Goal: Task Accomplishment & Management: Manage account settings

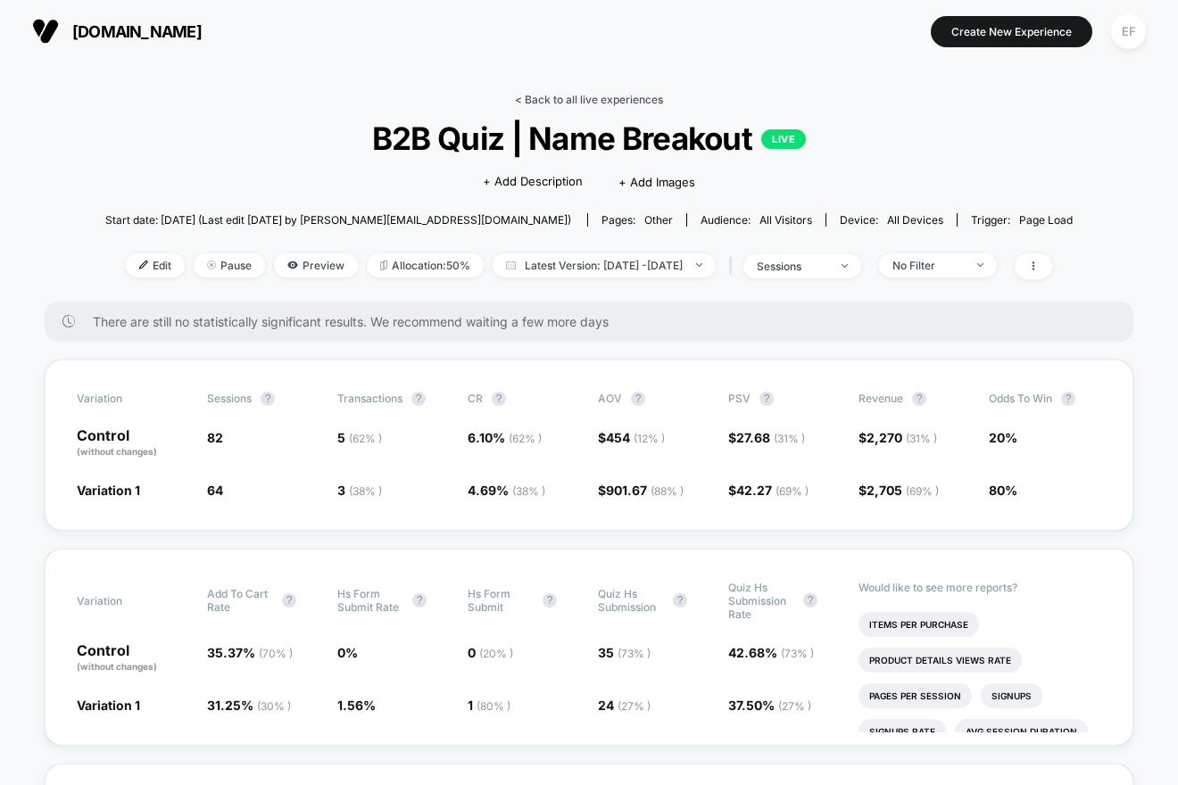
click at [574, 97] on link "< Back to all live experiences" at bounding box center [589, 99] width 148 height 13
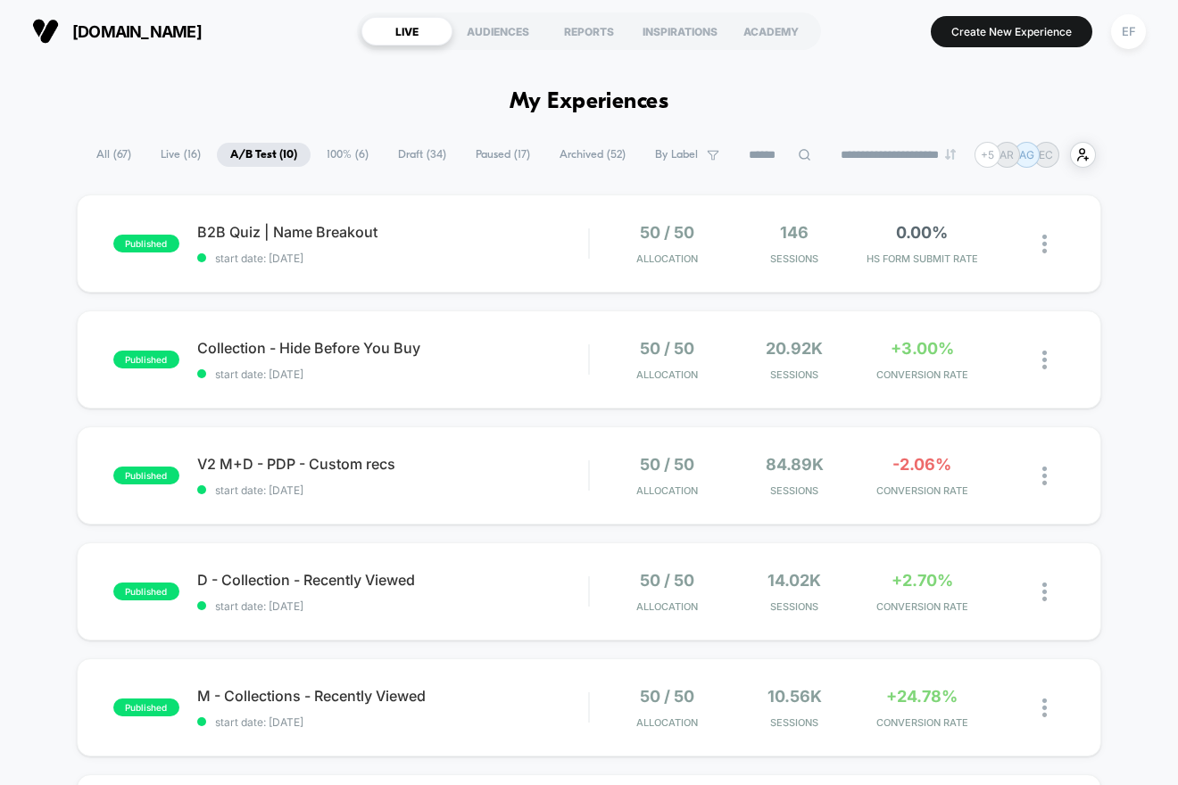
click at [404, 154] on span "Draft ( 34 )" at bounding box center [422, 155] width 75 height 24
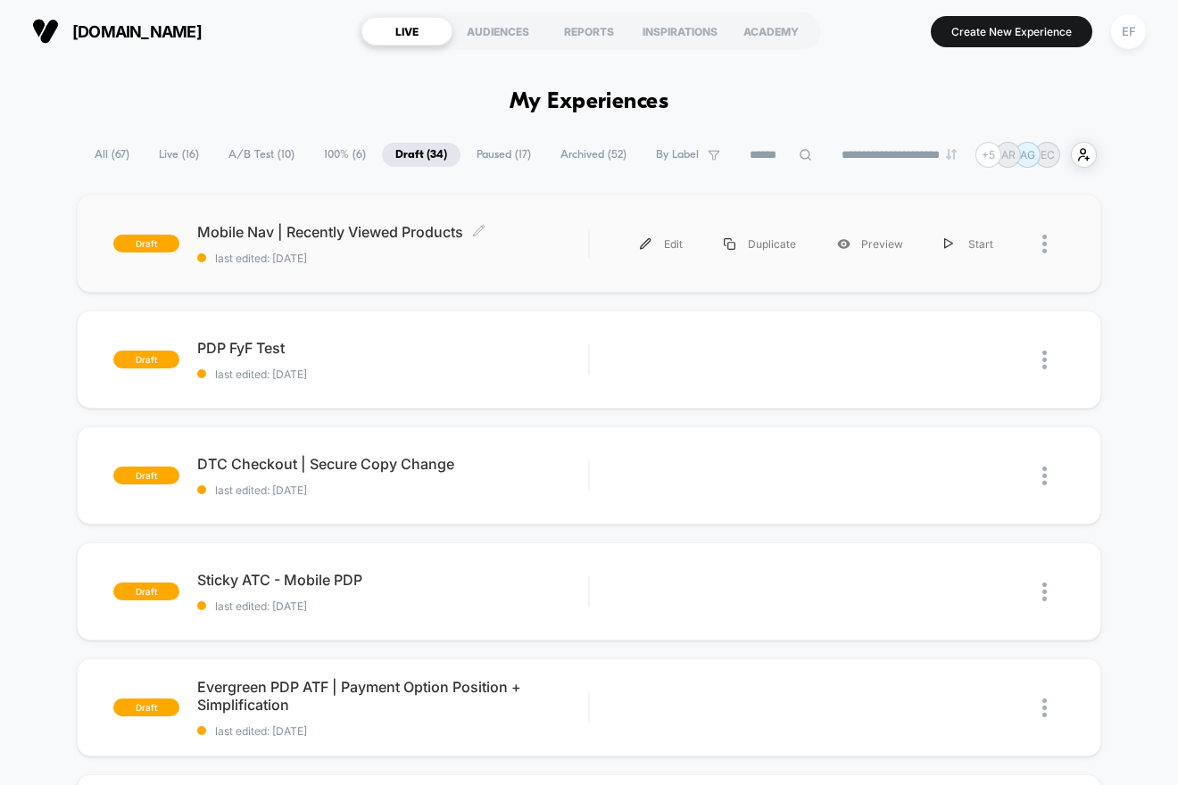
click at [435, 264] on span "last edited: [DATE]" at bounding box center [392, 258] width 391 height 13
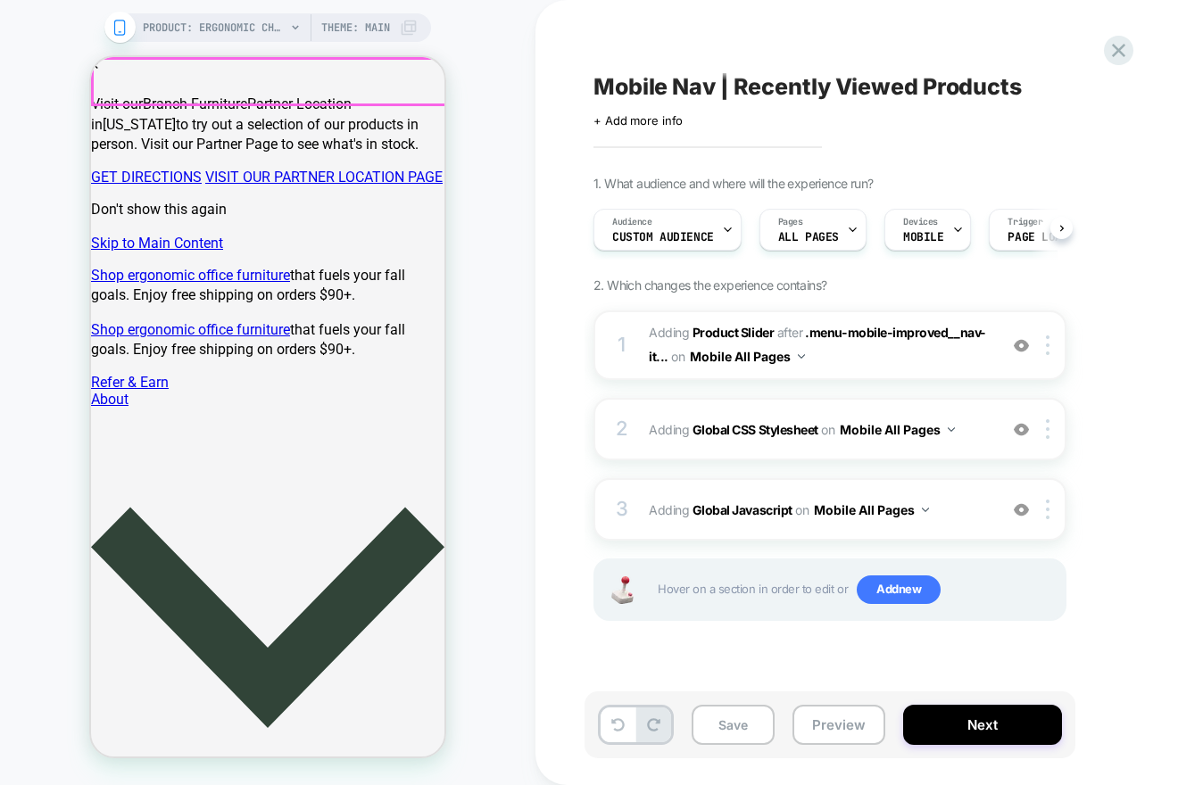
scroll to position [0, 1]
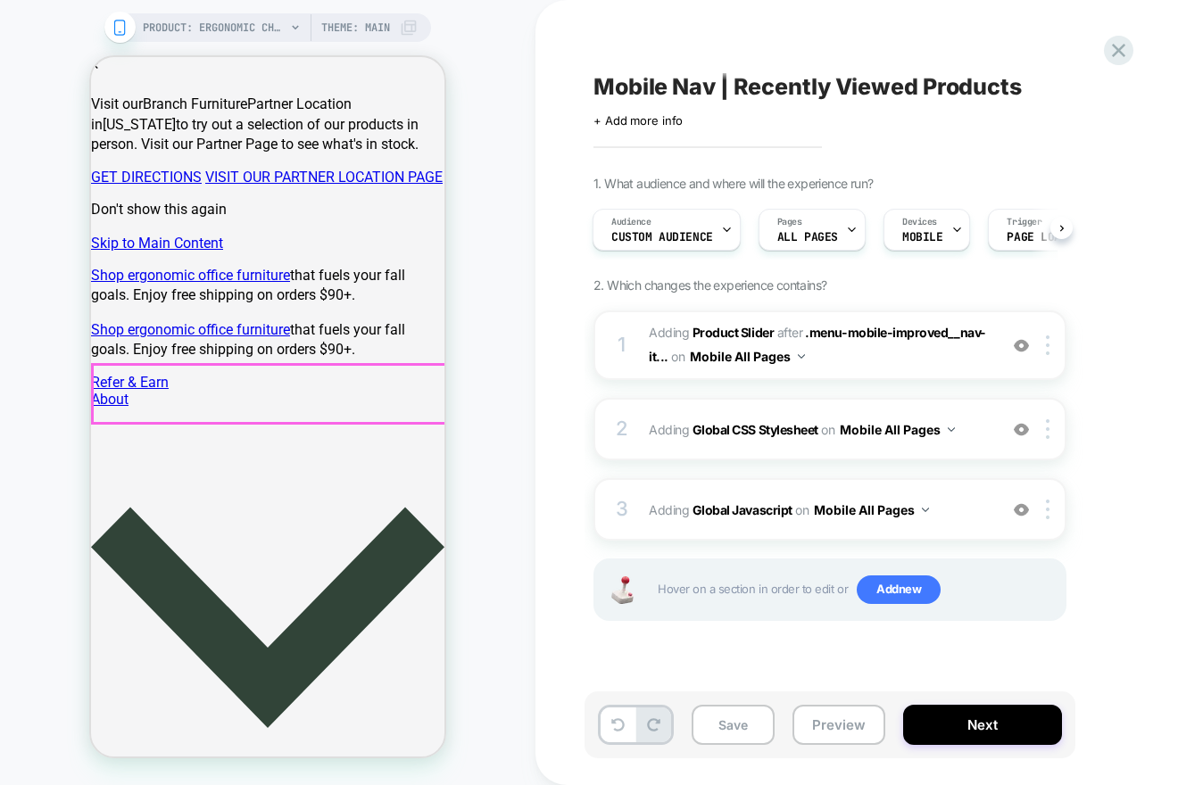
scroll to position [84, 0]
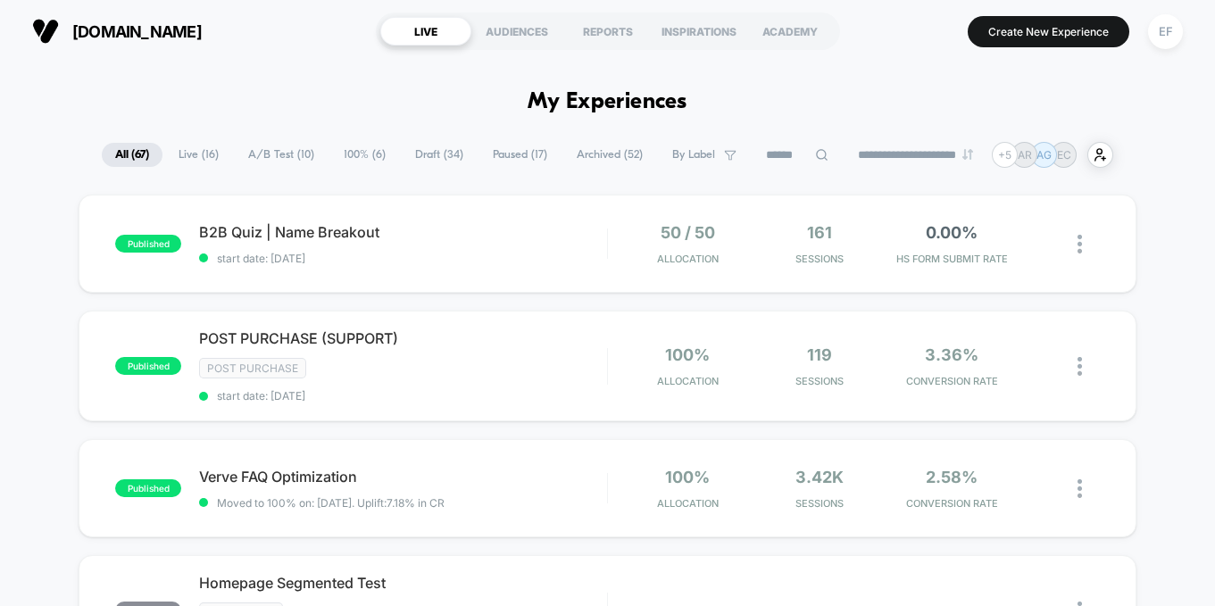
click at [479, 154] on span "Paused ( 17 )" at bounding box center [519, 155] width 81 height 24
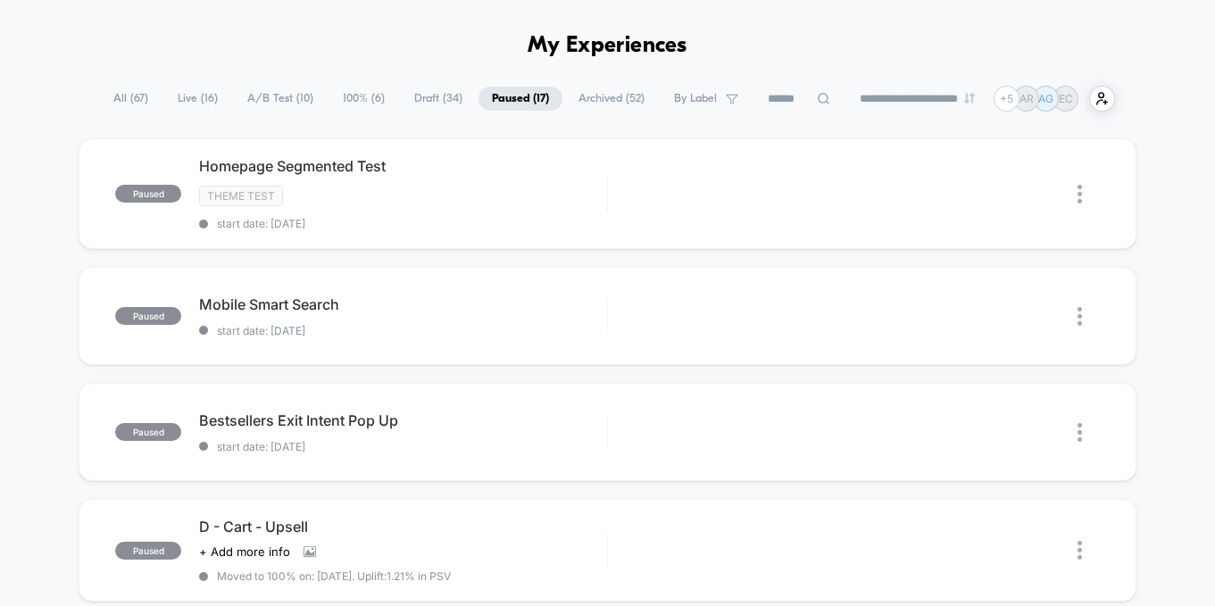
scroll to position [62, 0]
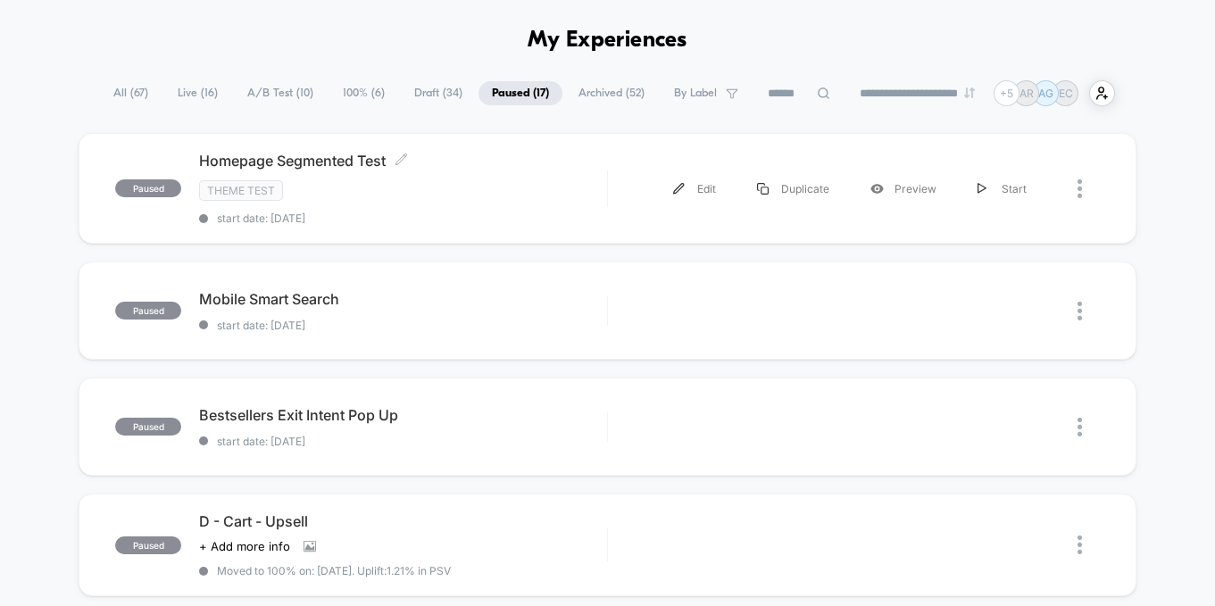
click at [511, 156] on span "Homepage Segmented Test Click to edit experience details" at bounding box center [402, 161] width 407 height 18
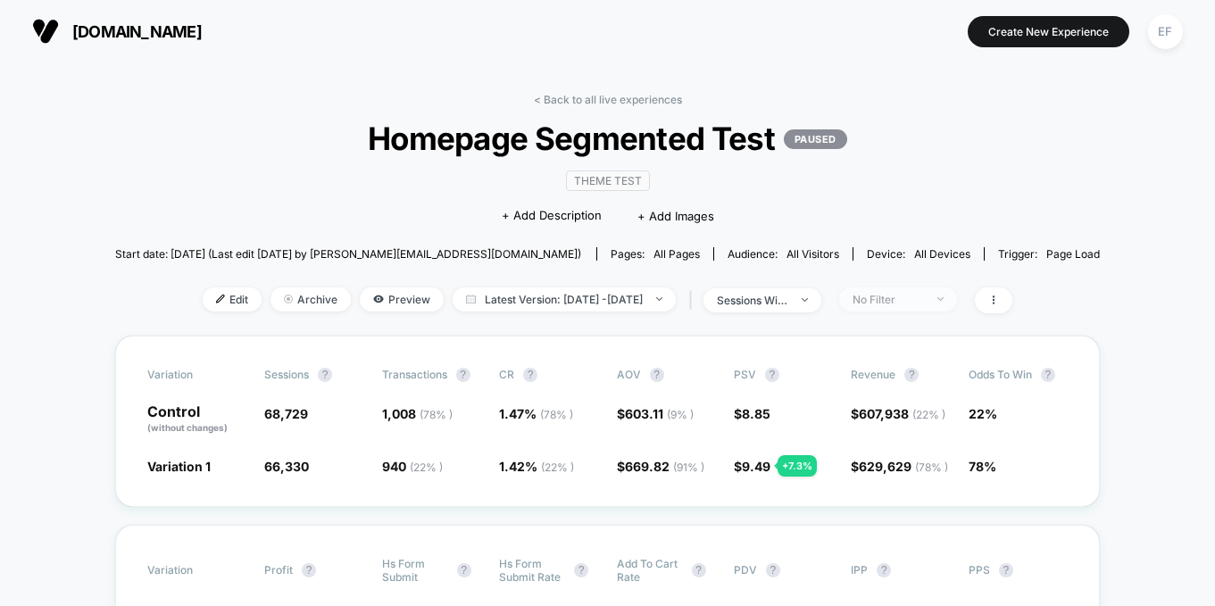
click at [924, 298] on div "No Filter" at bounding box center [887, 299] width 71 height 13
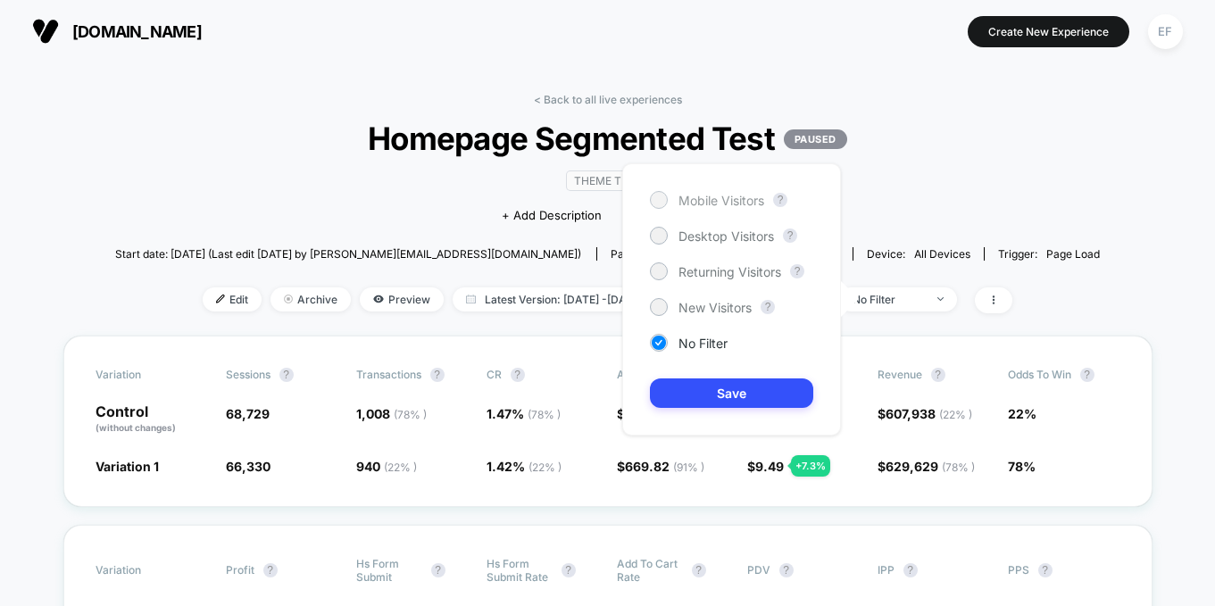
click at [705, 204] on span "Mobile Visitors" at bounding box center [721, 200] width 86 height 15
click at [723, 379] on button "Save" at bounding box center [731, 392] width 163 height 29
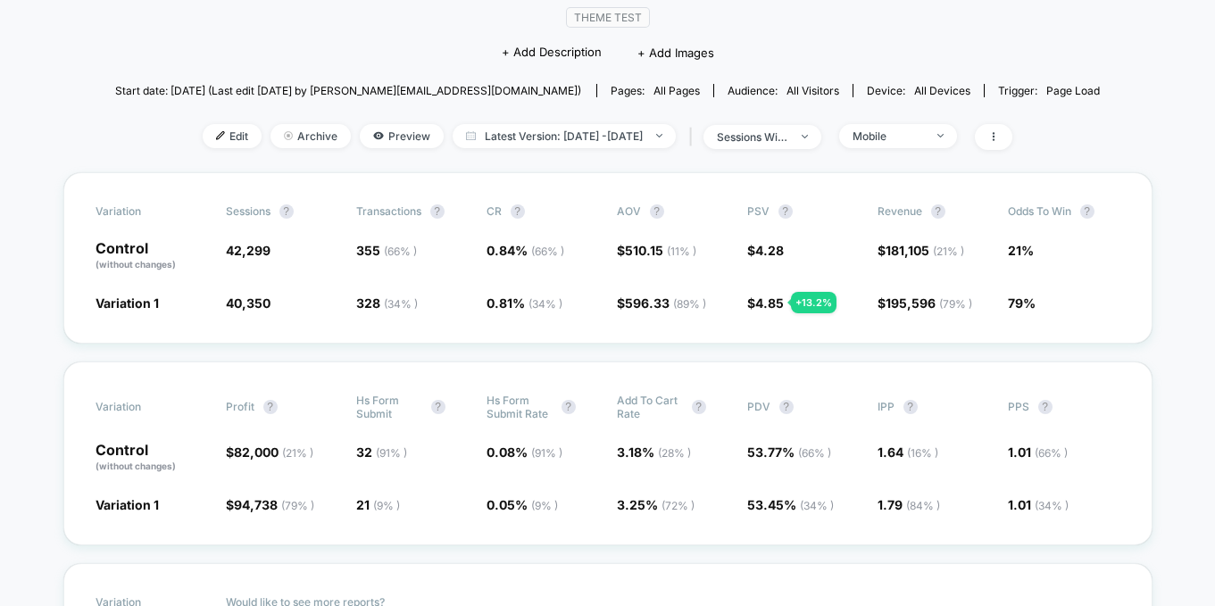
scroll to position [170, 0]
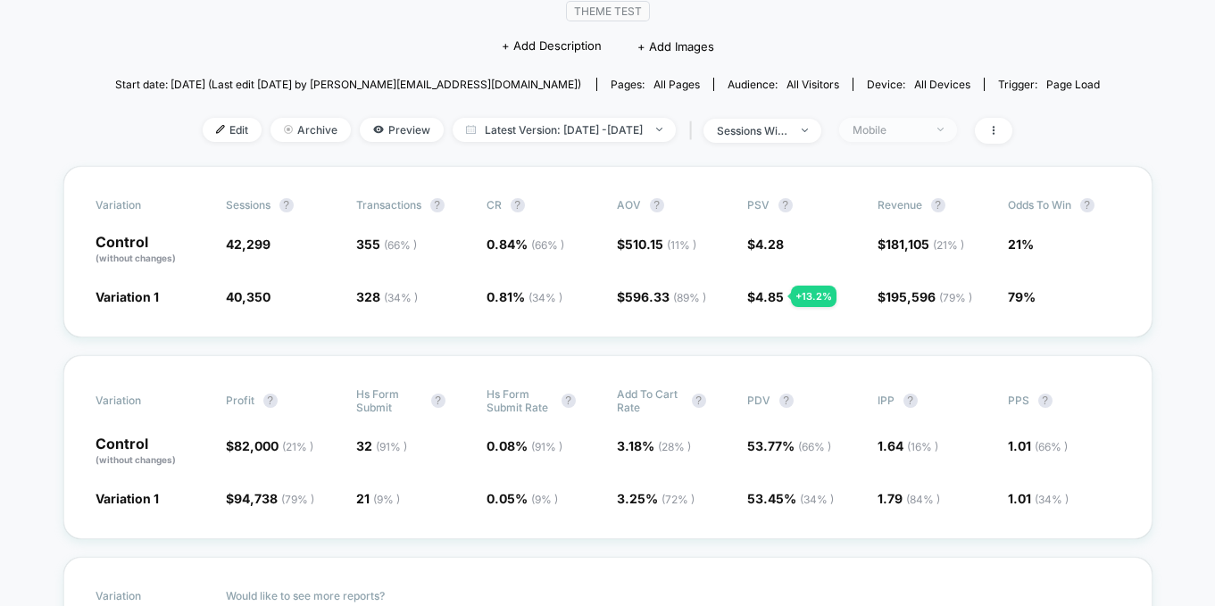
click at [923, 131] on div "Mobile" at bounding box center [887, 129] width 71 height 13
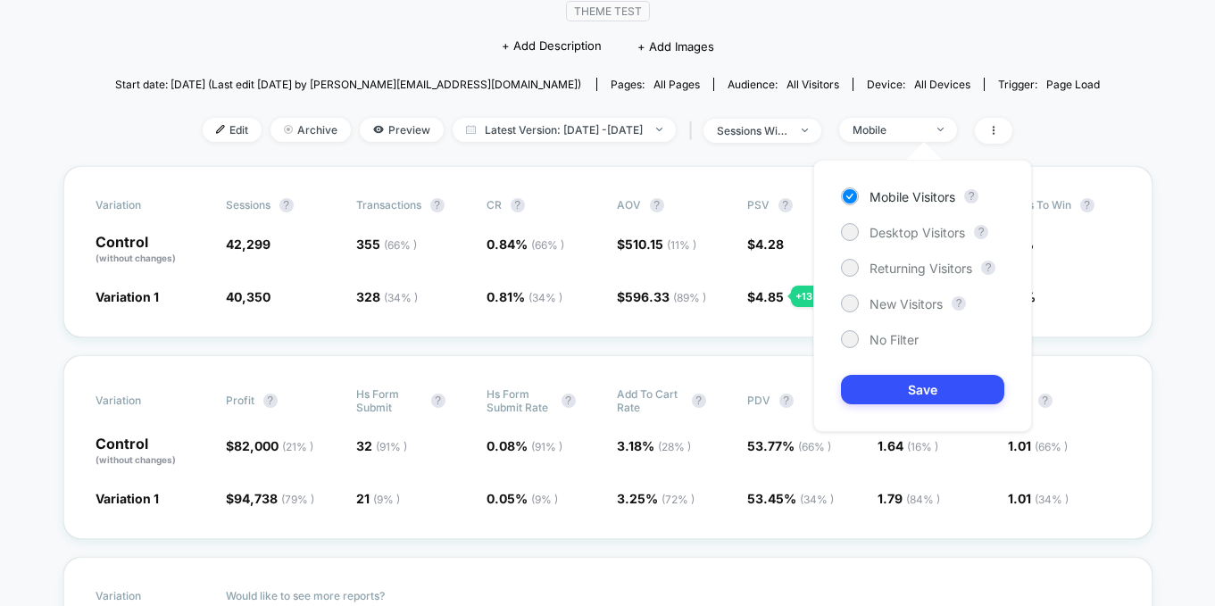
click at [885, 242] on div "Mobile Visitors ? Desktop Visitors ? Returning Visitors ? New Visitors ? No Fil…" at bounding box center [922, 296] width 219 height 272
click at [886, 236] on span "Desktop Visitors" at bounding box center [917, 232] width 96 height 15
click at [919, 397] on button "Save" at bounding box center [922, 389] width 163 height 29
